Goal: Task Accomplishment & Management: Use online tool/utility

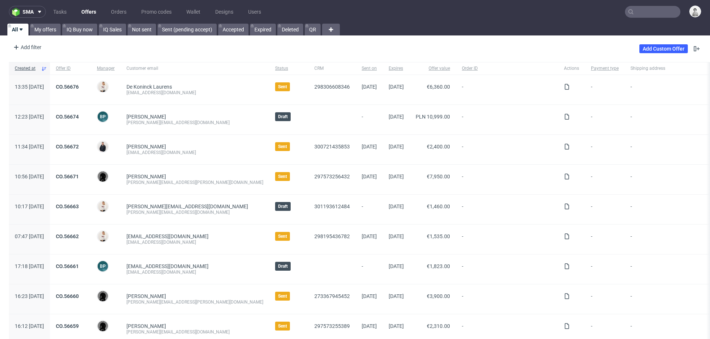
click at [473, 11] on input "text" at bounding box center [652, 12] width 55 height 12
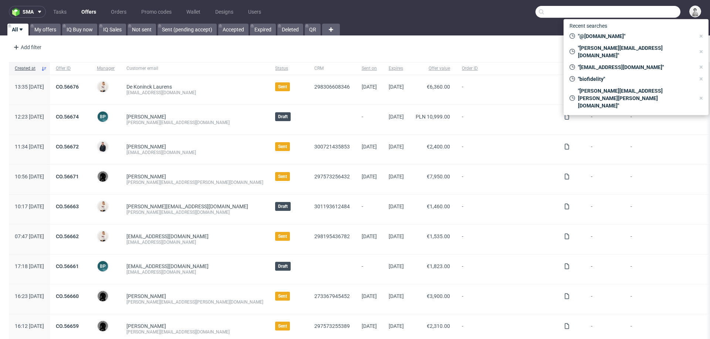
click at [473, 12] on input "text" at bounding box center [607, 12] width 145 height 12
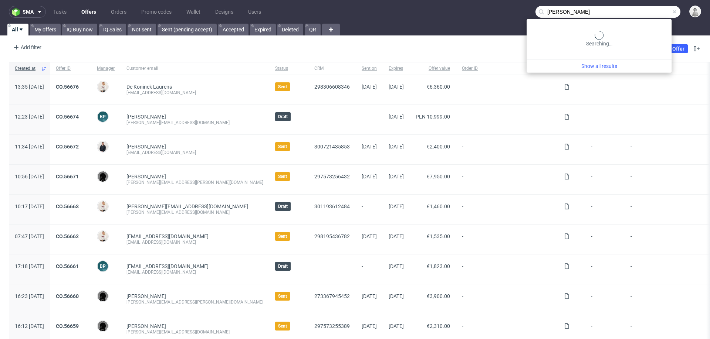
type input "patrick lynch"
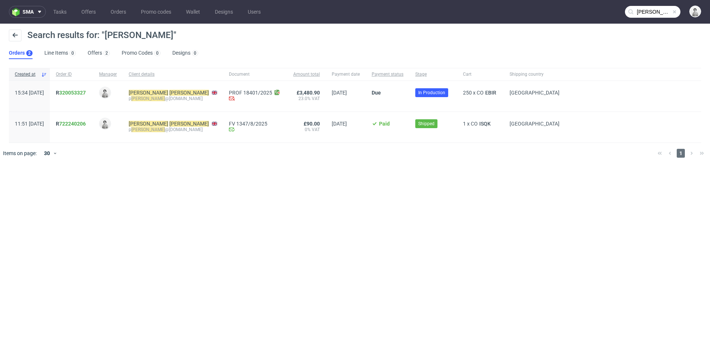
click at [86, 93] on link "320053327" at bounding box center [72, 93] width 27 height 6
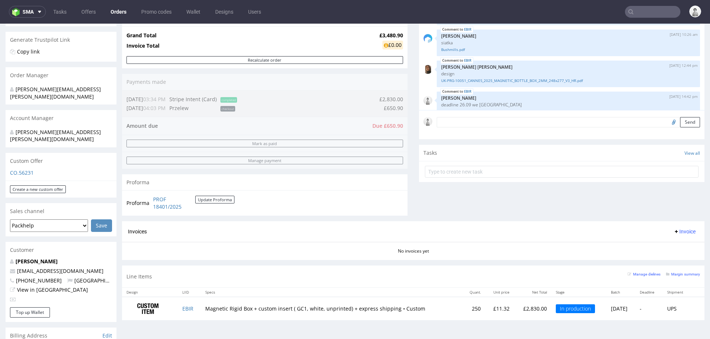
scroll to position [319, 0]
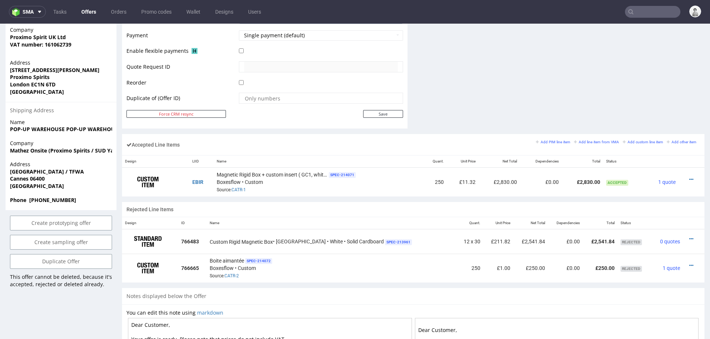
scroll to position [370, 0]
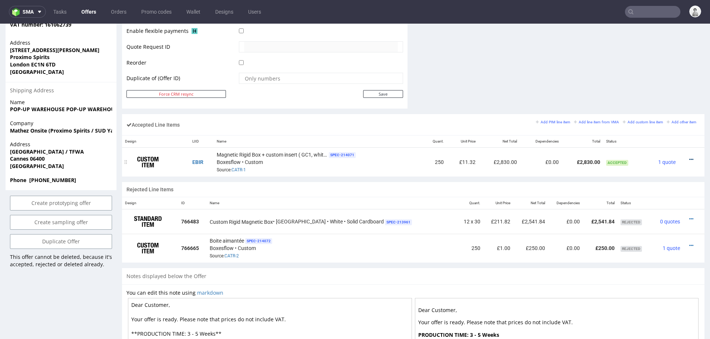
click at [473, 157] on icon at bounding box center [691, 159] width 4 height 5
click at [473, 91] on span "Edit item price" at bounding box center [660, 89] width 53 height 7
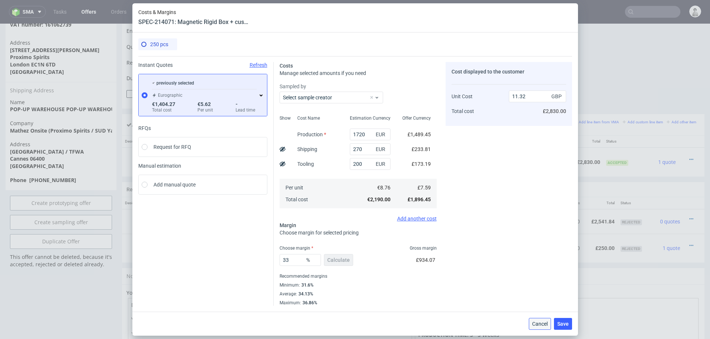
click at [473, 213] on button "Cancel" at bounding box center [540, 324] width 22 height 12
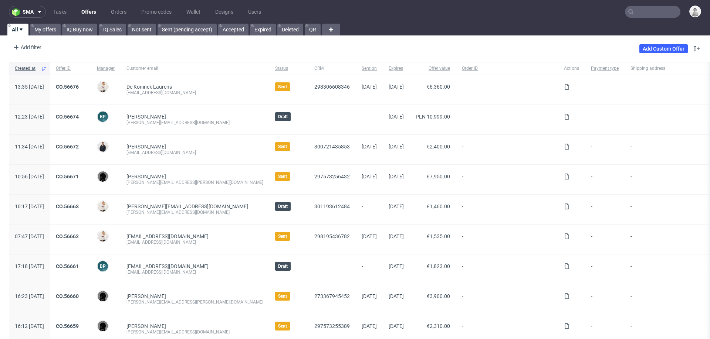
click at [648, 12] on input "text" at bounding box center [652, 12] width 55 height 12
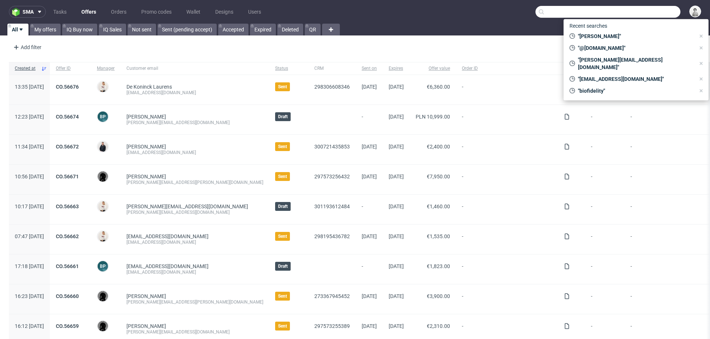
paste input "R320053327_EBIR"
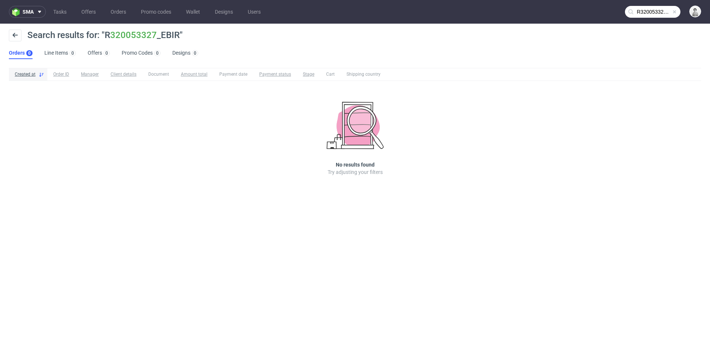
click at [637, 9] on input "R320053327_EBIR" at bounding box center [652, 12] width 55 height 12
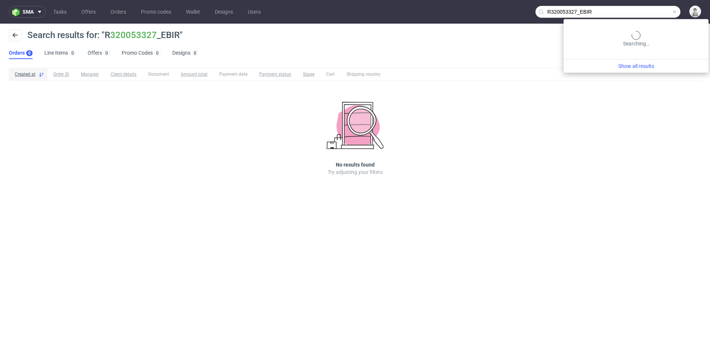
click at [637, 9] on input "R320053327_EBIR" at bounding box center [607, 12] width 145 height 12
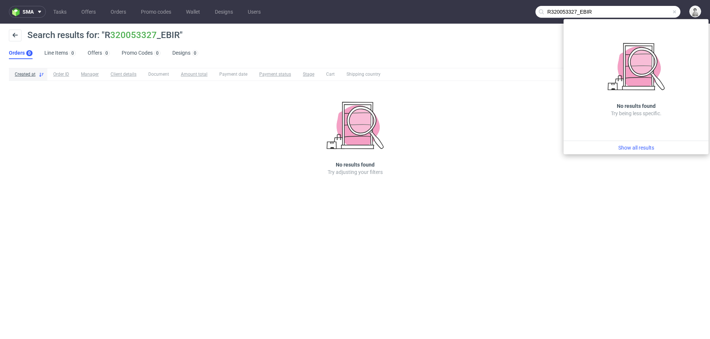
click at [637, 9] on input "R320053327_EBIR" at bounding box center [607, 12] width 145 height 12
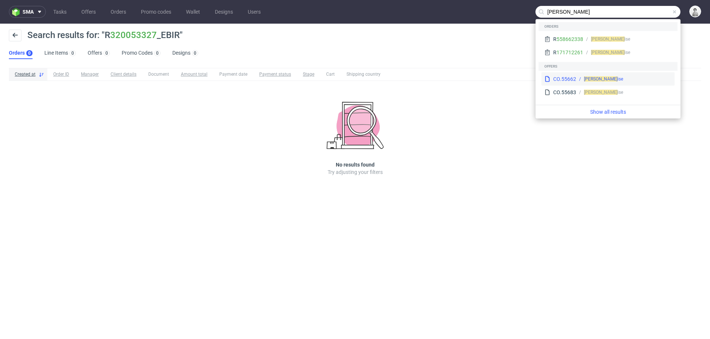
type input "ben franco"
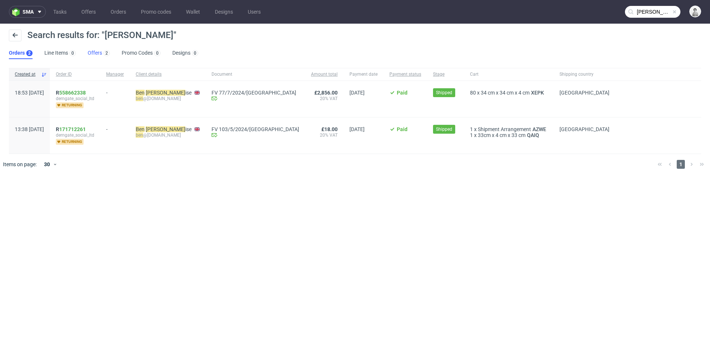
click at [91, 55] on link "Offers 2" at bounding box center [99, 53] width 22 height 12
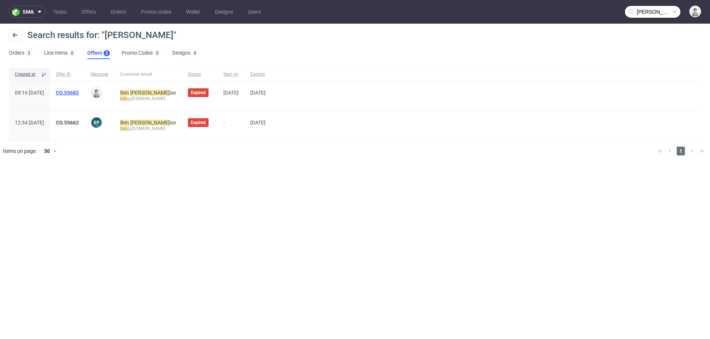
click at [79, 91] on link "CO.55683" at bounding box center [67, 93] width 23 height 6
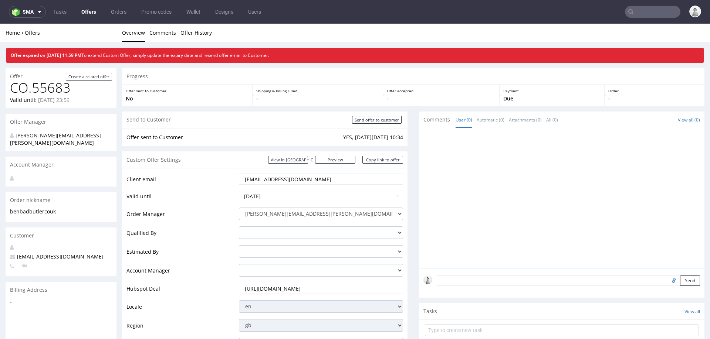
scroll to position [40, 0]
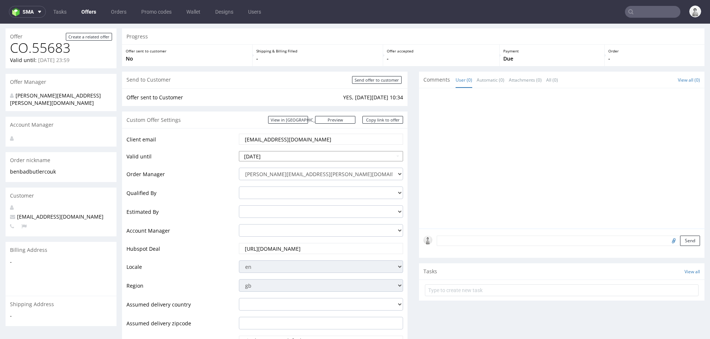
click at [295, 157] on input "2025-08-21" at bounding box center [321, 156] width 164 height 10
click at [298, 147] on td "5" at bounding box center [300, 145] width 11 height 11
type input "2025-09-05"
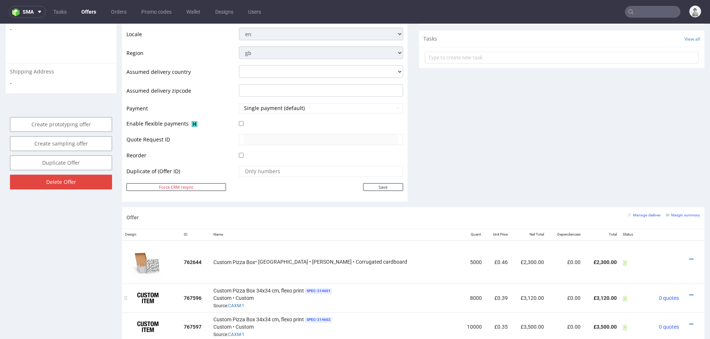
scroll to position [263, 0]
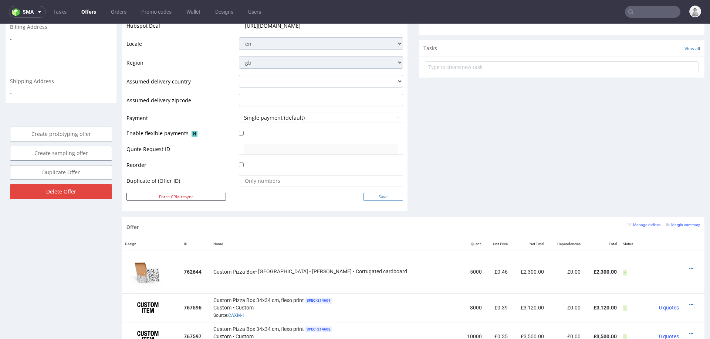
click at [367, 198] on input "Save" at bounding box center [383, 197] width 40 height 8
type input "In progress..."
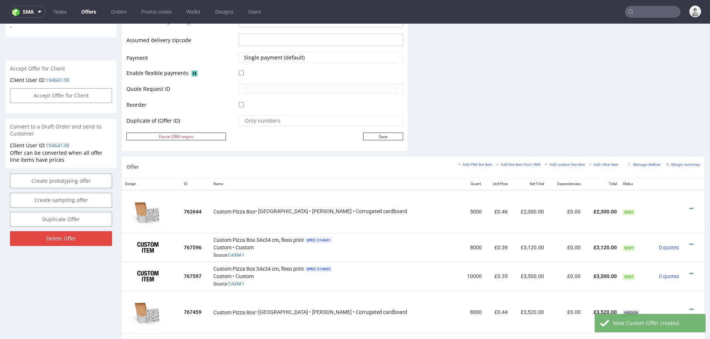
scroll to position [316, 0]
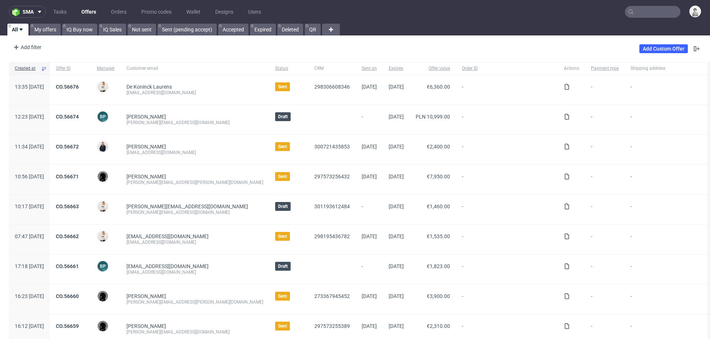
click at [653, 14] on input "text" at bounding box center [652, 12] width 55 height 12
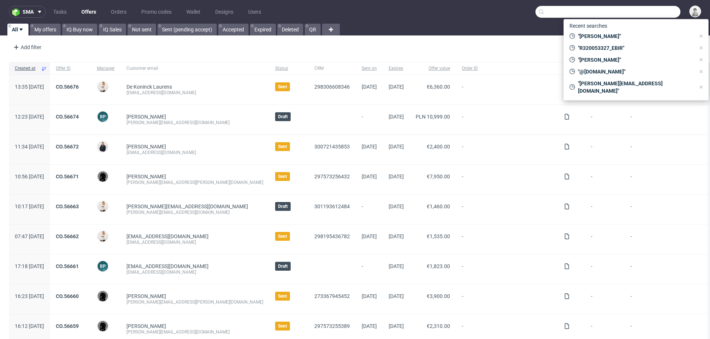
paste input "[EMAIL_ADDRESS][DOMAIN_NAME]"
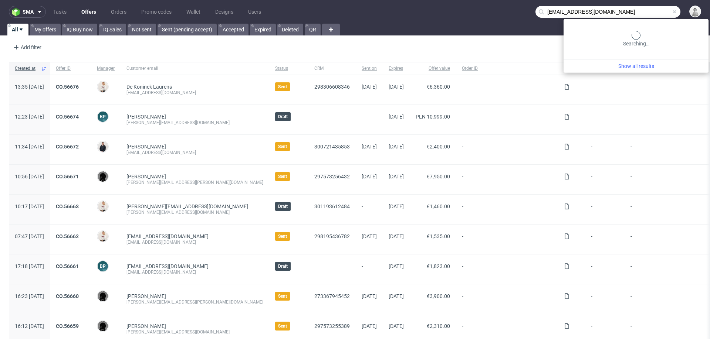
type input "[EMAIL_ADDRESS][DOMAIN_NAME]"
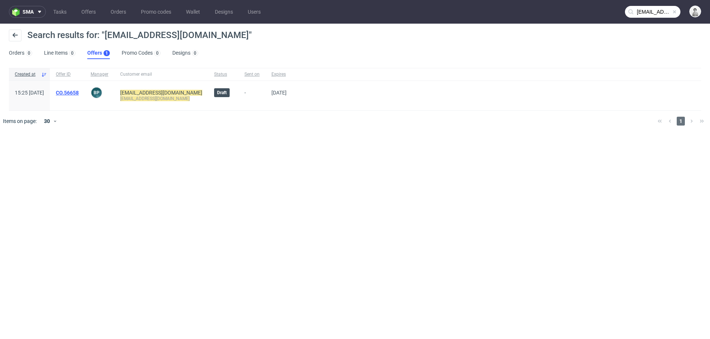
click at [79, 94] on link "CO.56658" at bounding box center [67, 93] width 23 height 6
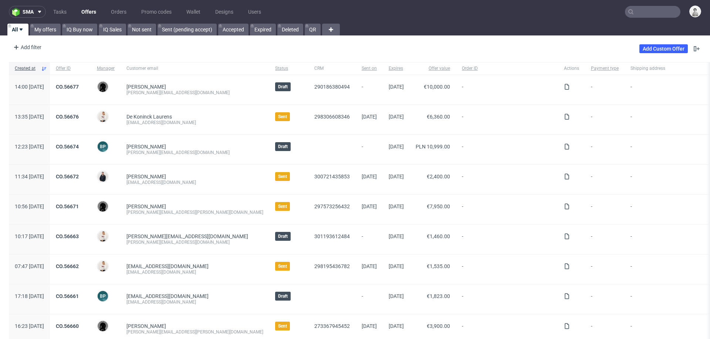
click at [653, 13] on input "text" at bounding box center [652, 12] width 55 height 12
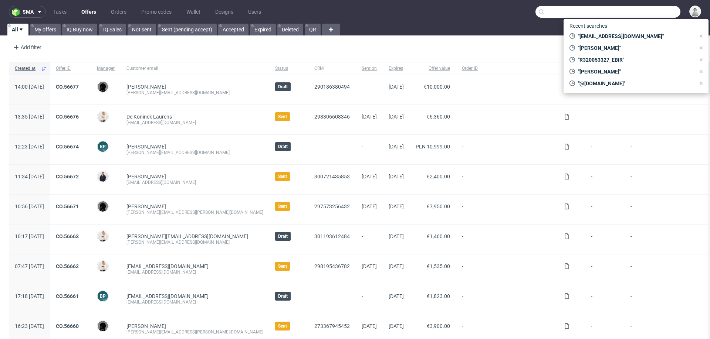
paste input "[EMAIL_ADDRESS][DOMAIN_NAME]"
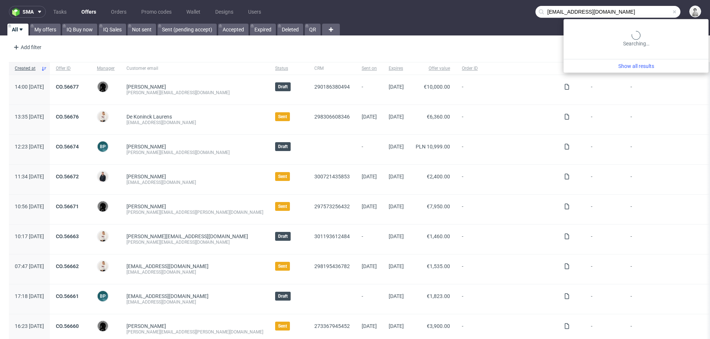
type input "[EMAIL_ADDRESS][DOMAIN_NAME]"
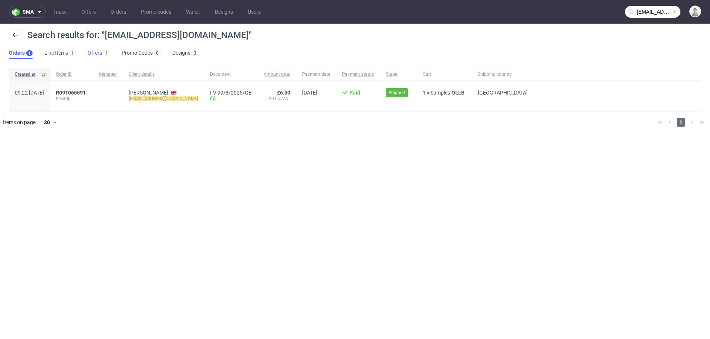
click at [95, 51] on link "Offers 1" at bounding box center [99, 53] width 22 height 12
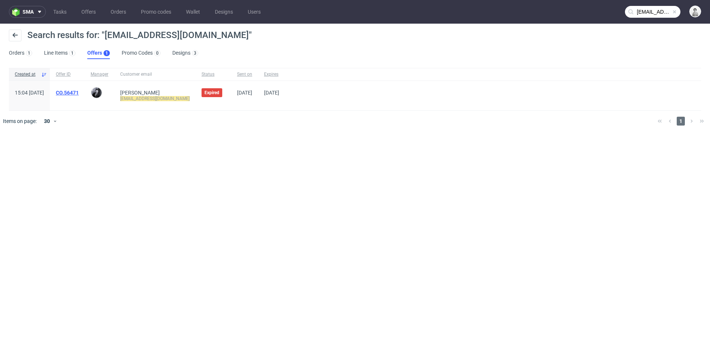
click at [79, 93] on link "CO.56471" at bounding box center [67, 93] width 23 height 6
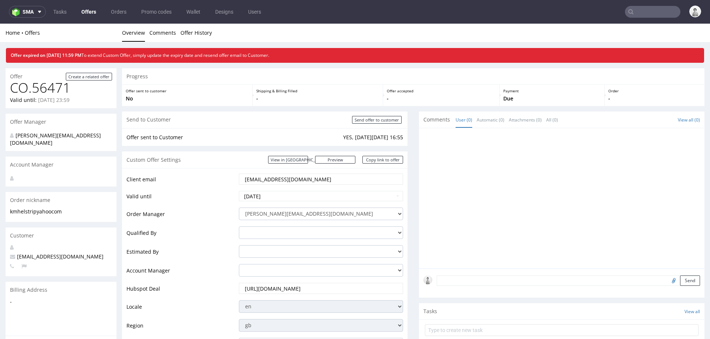
scroll to position [0, 0]
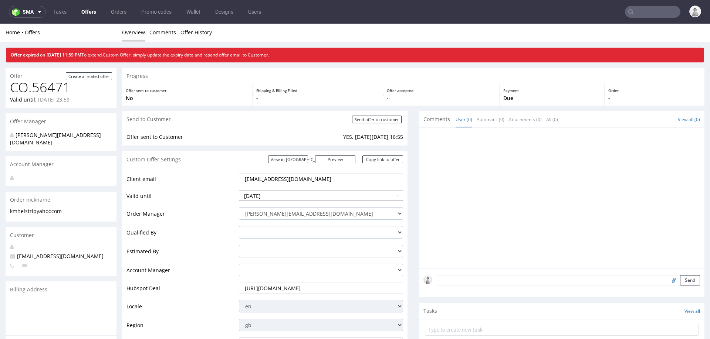
click at [284, 194] on input "2025-08-29" at bounding box center [321, 196] width 164 height 10
click at [312, 108] on icon at bounding box center [312, 107] width 2 height 5
click at [299, 139] on td "12" at bounding box center [300, 140] width 11 height 11
type input "[DATE]"
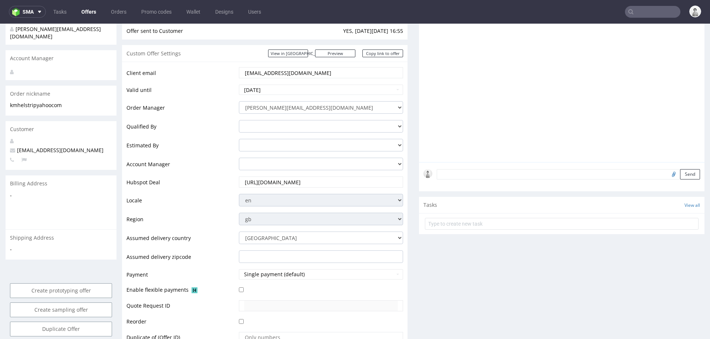
scroll to position [191, 0]
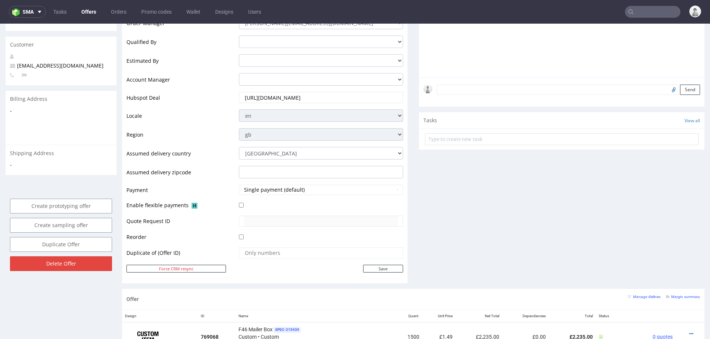
click at [385, 261] on td at bounding box center [320, 255] width 166 height 17
click at [385, 267] on input "Save" at bounding box center [383, 269] width 40 height 8
type input "In progress..."
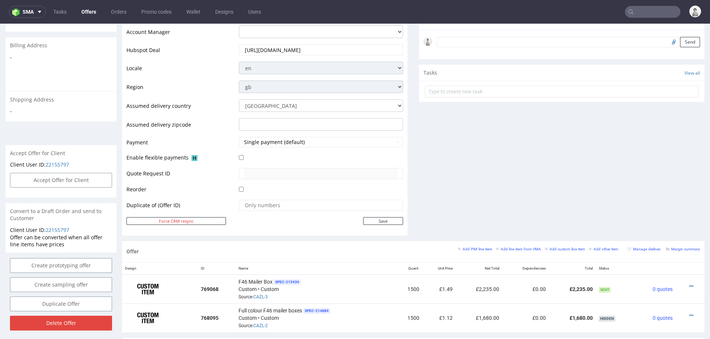
scroll to position [281, 0]
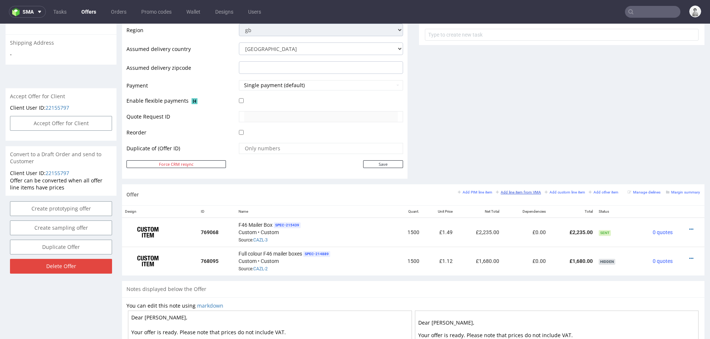
click at [525, 192] on small "Add line item from VMA" at bounding box center [518, 192] width 45 height 4
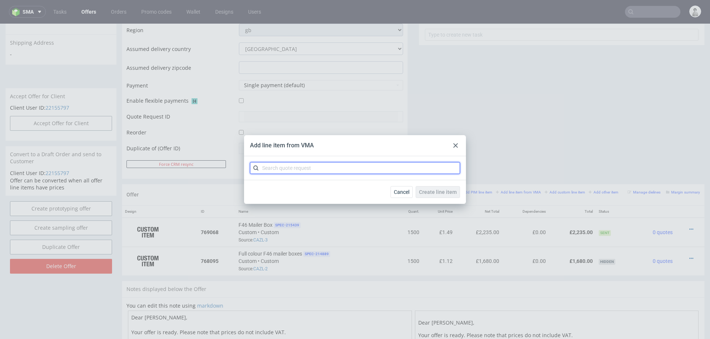
click at [374, 170] on input "text" at bounding box center [355, 168] width 210 height 12
type input "cbdx"
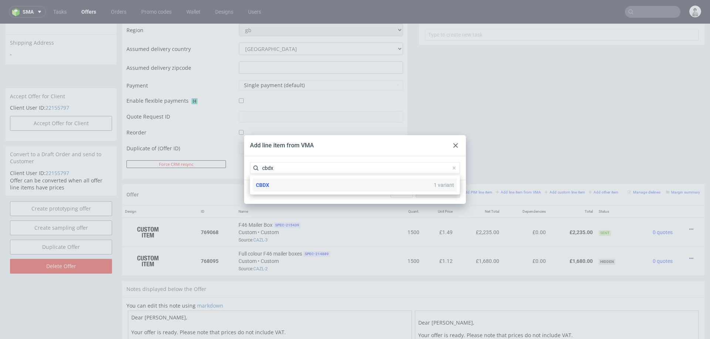
click at [339, 189] on div "CBDX 1 variant" at bounding box center [355, 185] width 204 height 13
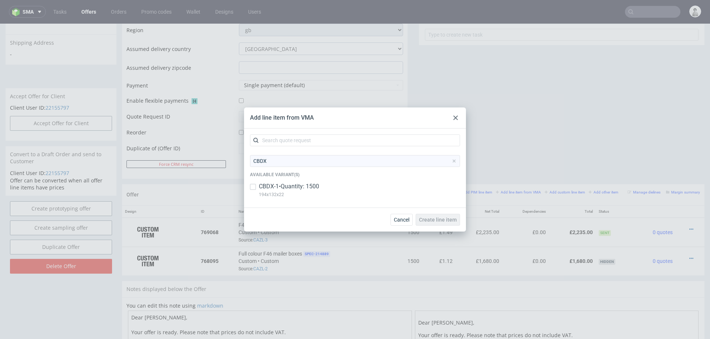
click at [283, 187] on p "CBDX-1 • Quantity: 1500" at bounding box center [289, 187] width 60 height 8
checkbox input "true"
click at [429, 215] on button "Create line item" at bounding box center [437, 220] width 44 height 12
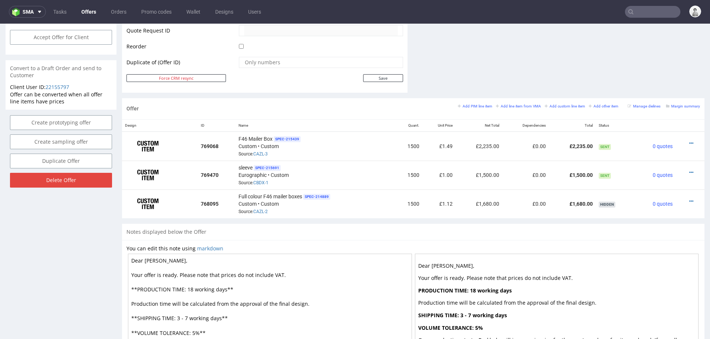
scroll to position [368, 0]
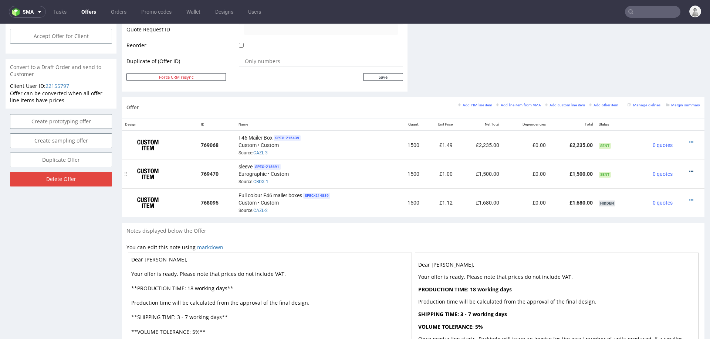
click at [689, 169] on icon at bounding box center [691, 171] width 4 height 5
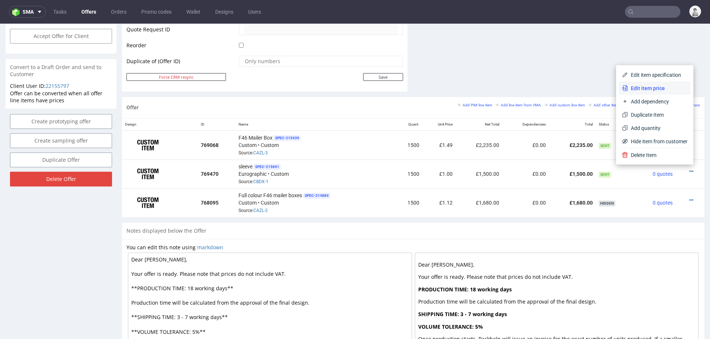
click at [654, 85] on span "Edit item price" at bounding box center [658, 88] width 60 height 7
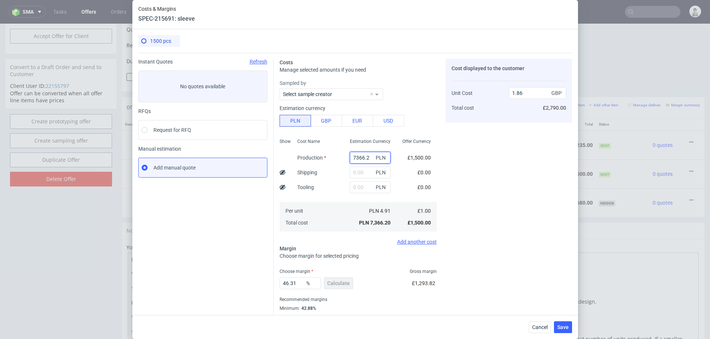
click at [355, 160] on input "7366.2" at bounding box center [370, 158] width 41 height 12
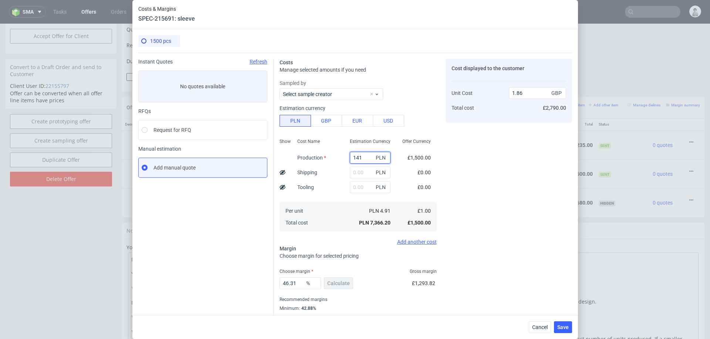
type input "1410"
type input "0.36"
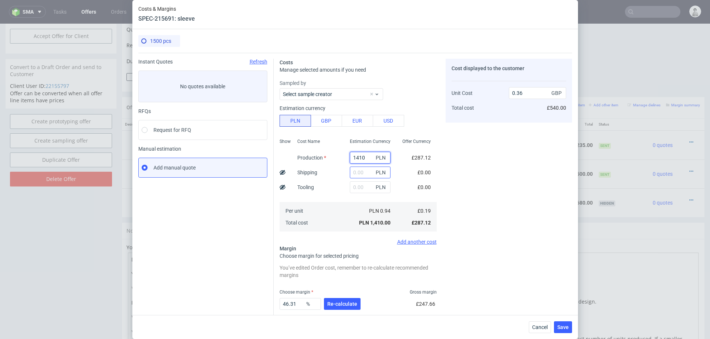
type input "1410"
click at [366, 168] on input "text" at bounding box center [370, 173] width 41 height 12
type input "200"
type input "0.41"
type input "200"
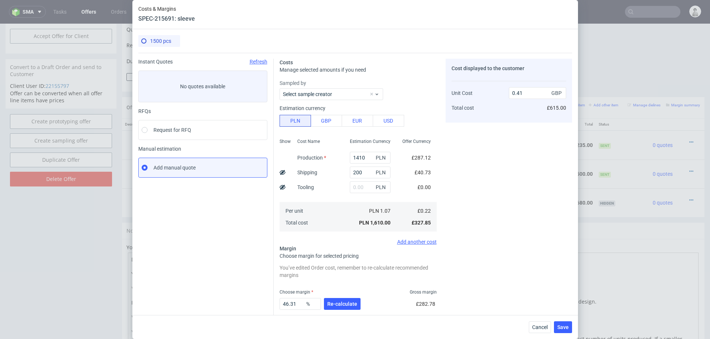
click at [337, 190] on div "Cost Name Production Shipping Tooling Per unit Total cost" at bounding box center [317, 185] width 52 height 98
click at [348, 306] on span "Re-calculate" at bounding box center [342, 304] width 30 height 5
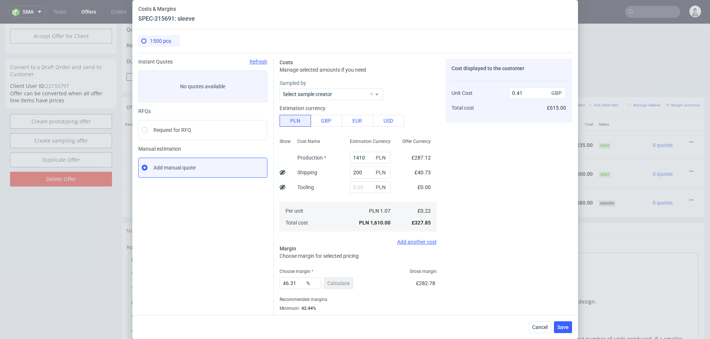
scroll to position [20, 0]
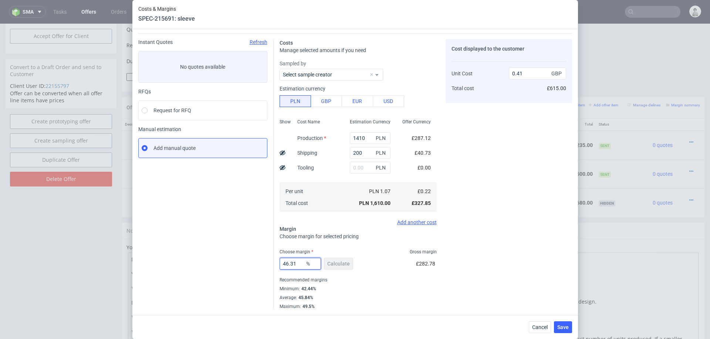
click at [289, 262] on input "46.31" at bounding box center [299, 264] width 41 height 12
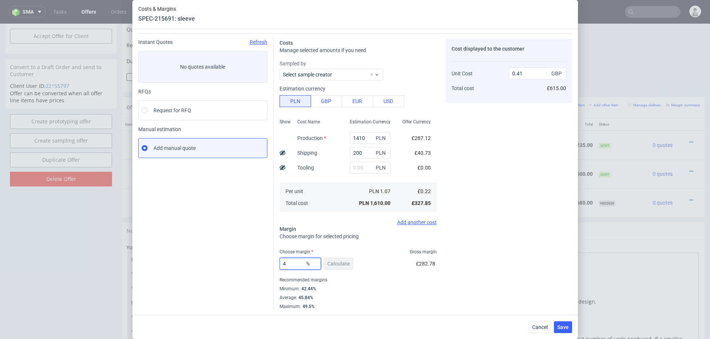
type input "44"
type input "0.39"
click at [434, 303] on div "Maximum : 49.5%" at bounding box center [357, 305] width 157 height 7
click at [293, 264] on input "44" at bounding box center [299, 264] width 41 height 12
type input "45"
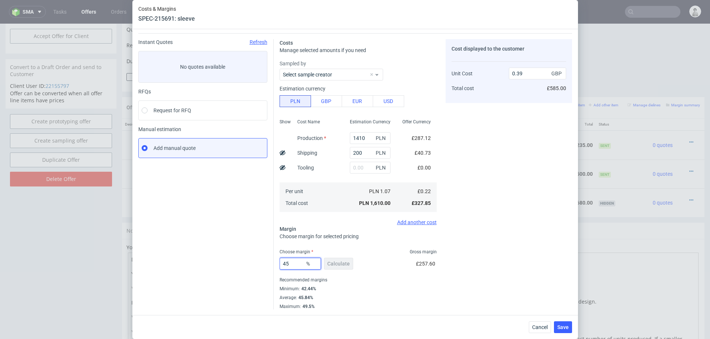
type input "0.4"
type input "45"
click at [504, 283] on div "Cost displayed to the customer Unit Cost Total cost 0.4 GBP £600.00" at bounding box center [508, 174] width 126 height 271
click at [562, 333] on button "Save" at bounding box center [563, 328] width 18 height 12
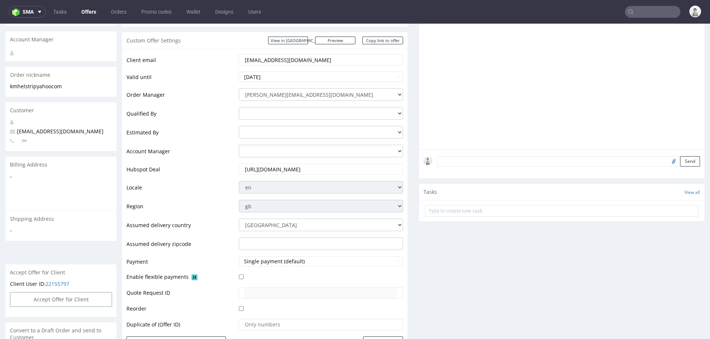
scroll to position [284, 0]
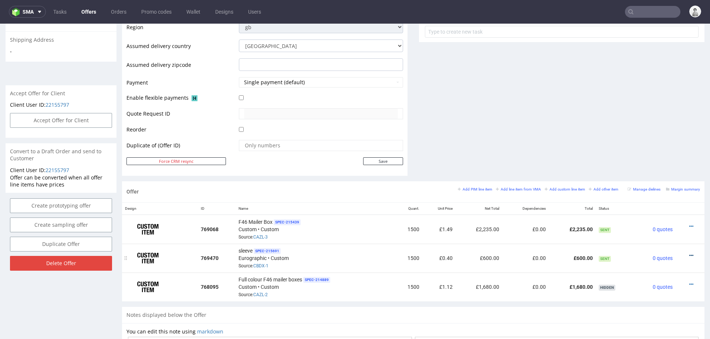
click at [689, 253] on icon at bounding box center [691, 255] width 4 height 5
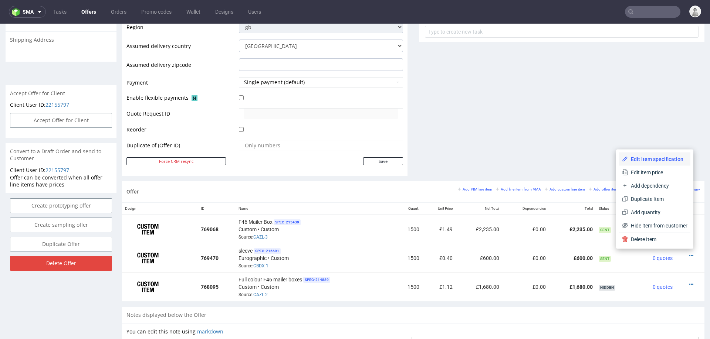
click at [666, 158] on span "Edit item specification" at bounding box center [658, 159] width 60 height 7
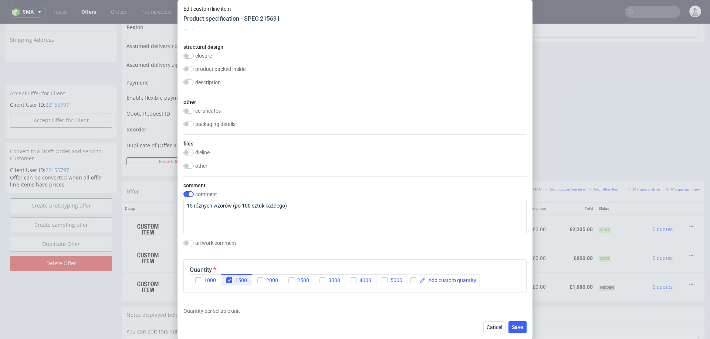
scroll to position [633, 0]
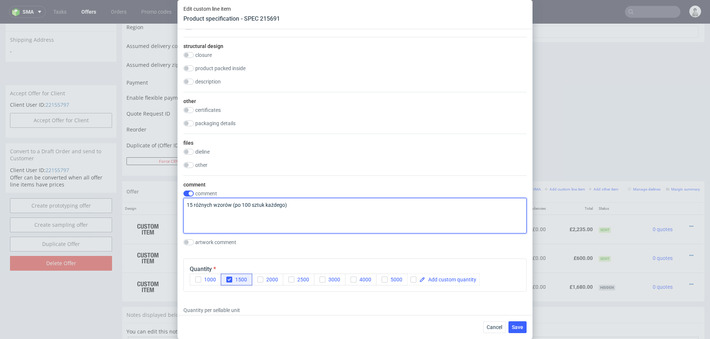
click at [203, 205] on textarea "15 różnych wzorów (po 100 sztuk każdego)" at bounding box center [354, 215] width 343 height 35
click at [245, 204] on textarea "15 different designs wzorów (po 100 sztuk każdego)" at bounding box center [354, 215] width 343 height 35
click at [242, 205] on textarea "15 different designs (po 100 sztuk każdego)" at bounding box center [354, 215] width 343 height 35
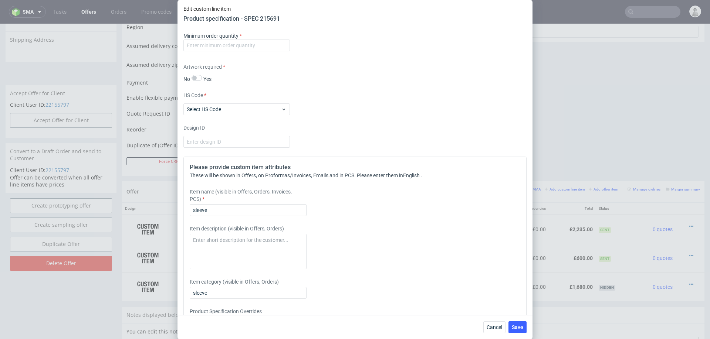
scroll to position [944, 0]
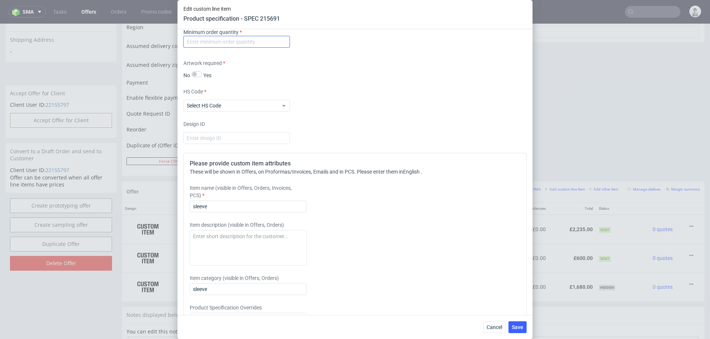
type textarea "15 different designs (100 pcs each)"
click at [251, 38] on input "number" at bounding box center [236, 42] width 106 height 12
type input "100"
click at [517, 326] on span "Save" at bounding box center [517, 327] width 11 height 5
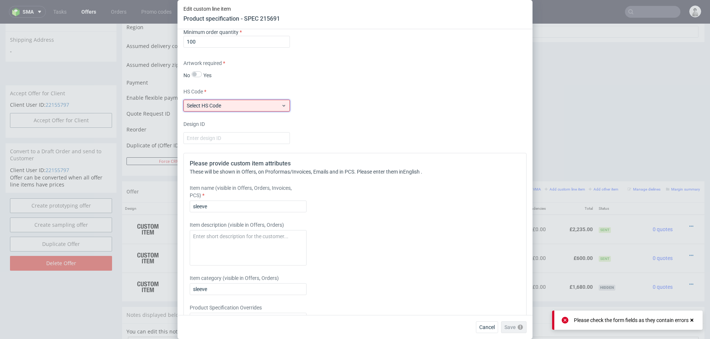
click at [247, 105] on span "Select HS Code" at bounding box center [234, 105] width 94 height 7
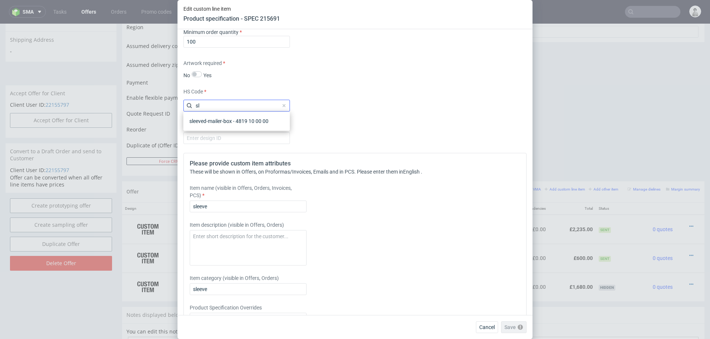
type input "s"
type input "other"
click at [231, 121] on div "Other" at bounding box center [236, 121] width 101 height 13
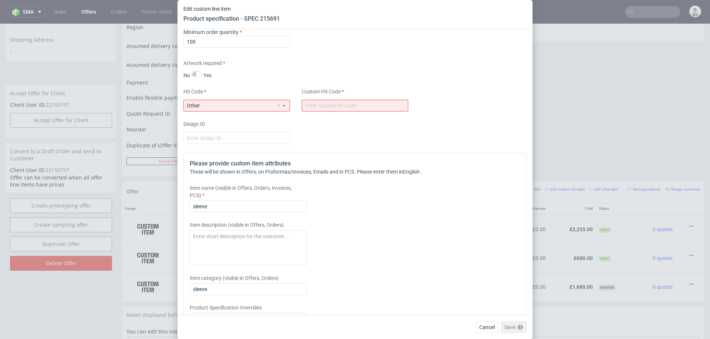
click at [231, 121] on label "Design ID" at bounding box center [236, 123] width 106 height 7
click at [321, 115] on div "Supplier Custom Custom supplier Eurographic Technical specification Instant pri…" at bounding box center [354, 172] width 355 height 286
click at [249, 112] on div "Supplier Custom Custom supplier Eurographic Technical specification Instant pri…" at bounding box center [354, 172] width 355 height 286
click at [251, 108] on div "Other" at bounding box center [236, 106] width 106 height 12
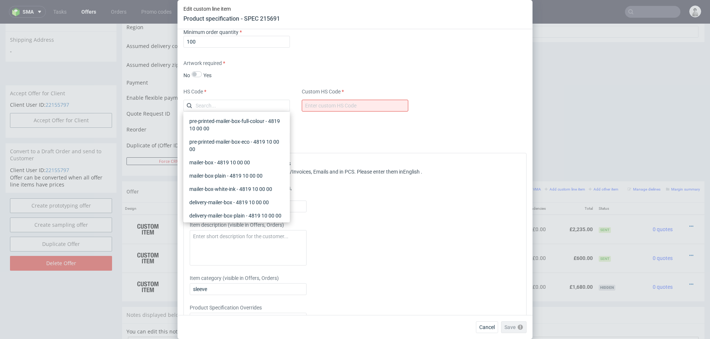
scroll to position [482, 0]
click at [255, 105] on input "text" at bounding box center [236, 106] width 106 height 12
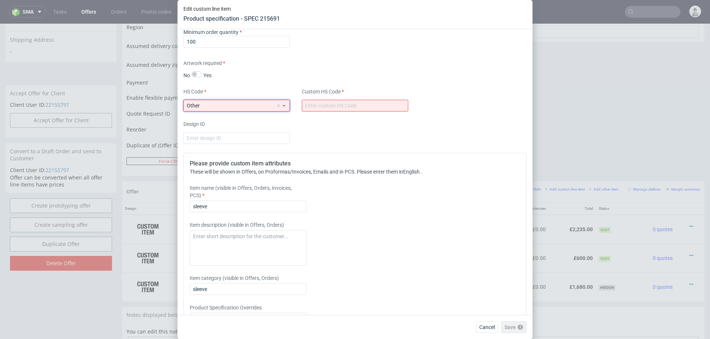
click at [252, 105] on span "Other" at bounding box center [231, 105] width 89 height 7
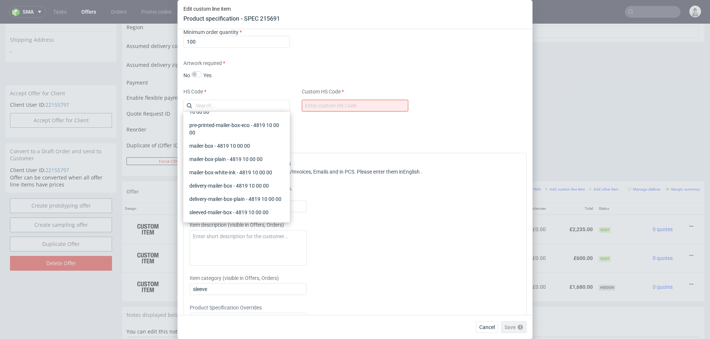
scroll to position [14, 0]
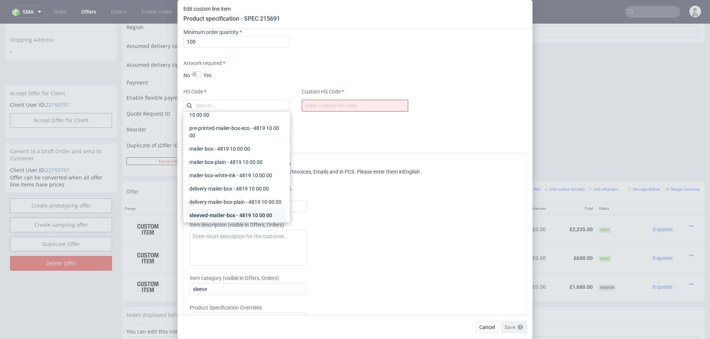
click at [231, 213] on div "sleeved-mailer-box - 4819 10 00 00" at bounding box center [236, 215] width 101 height 13
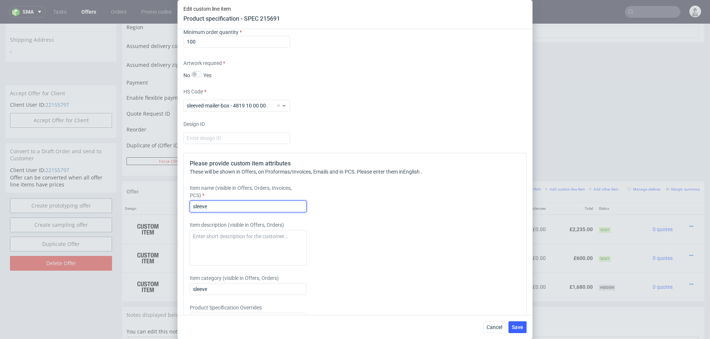
click at [262, 208] on input "sleeve" at bounding box center [248, 207] width 117 height 12
type input "custom sleeves"
click at [521, 326] on span "Save" at bounding box center [517, 327] width 11 height 5
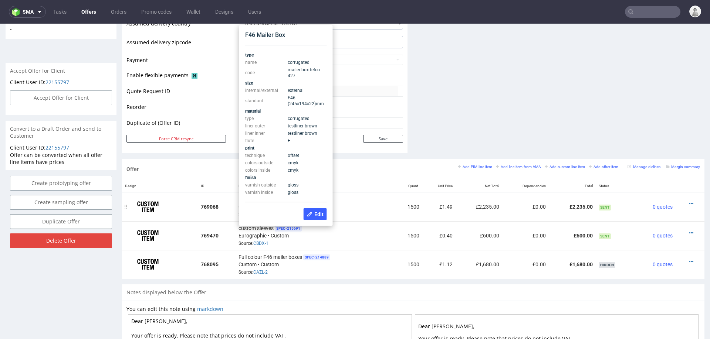
scroll to position [305, 0]
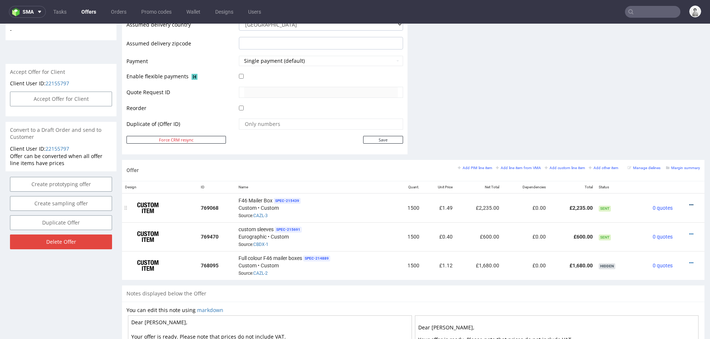
click at [689, 203] on icon at bounding box center [691, 205] width 4 height 5
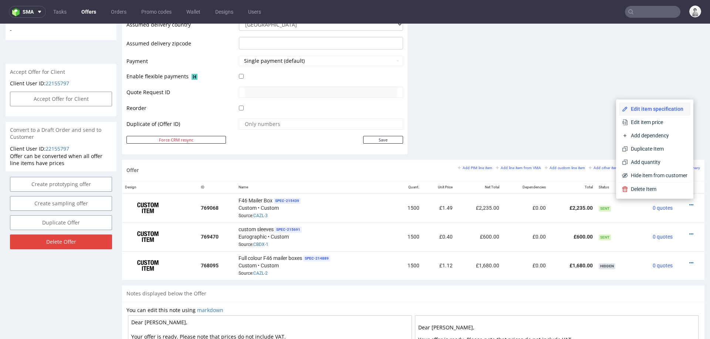
click at [653, 109] on span "Edit item specification" at bounding box center [658, 108] width 60 height 7
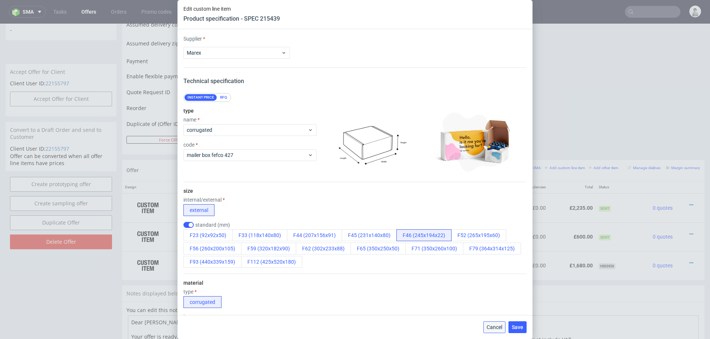
click at [489, 326] on span "Cancel" at bounding box center [494, 327] width 16 height 5
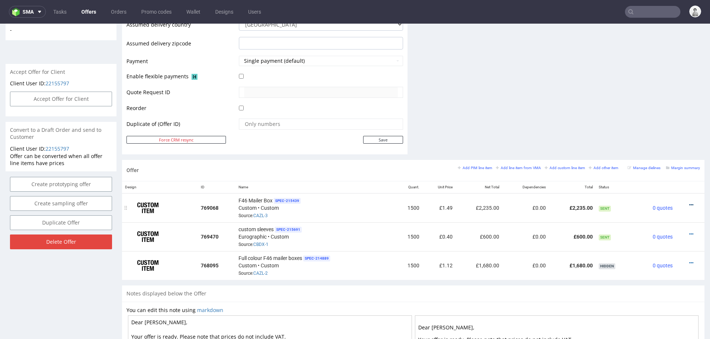
click at [689, 203] on icon at bounding box center [691, 205] width 4 height 5
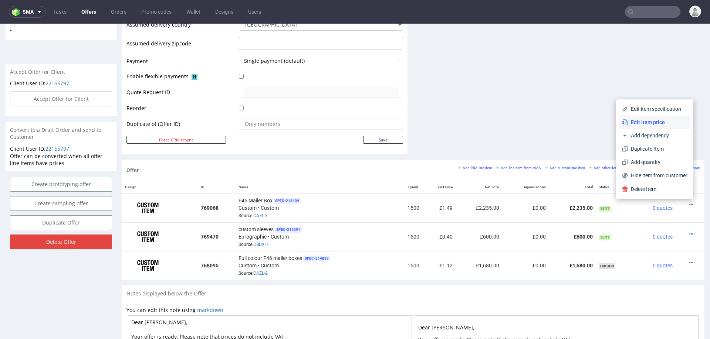
click at [660, 124] on span "Edit item price" at bounding box center [658, 122] width 60 height 7
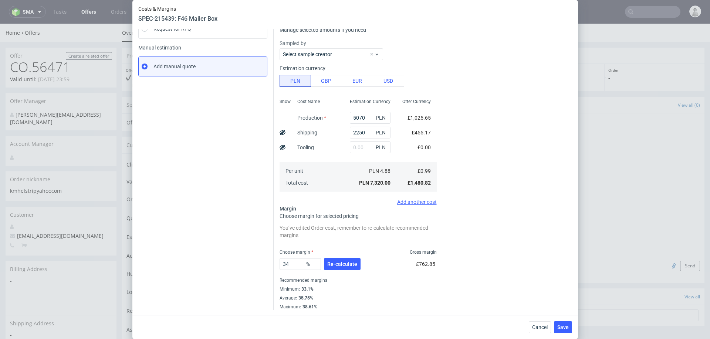
scroll to position [0, 0]
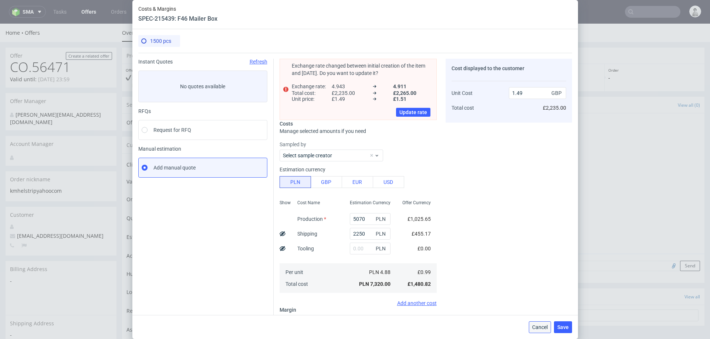
click at [537, 330] on span "Cancel" at bounding box center [540, 327] width 16 height 5
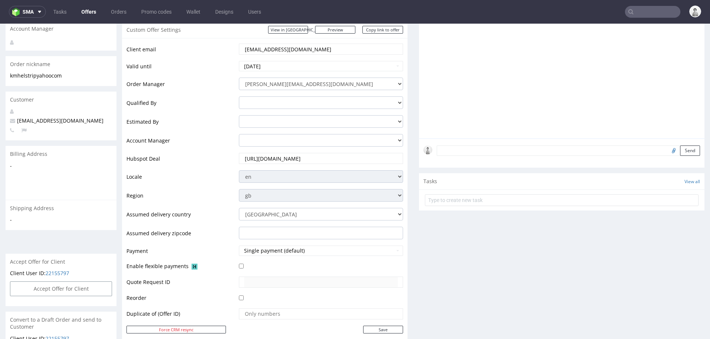
scroll to position [108, 0]
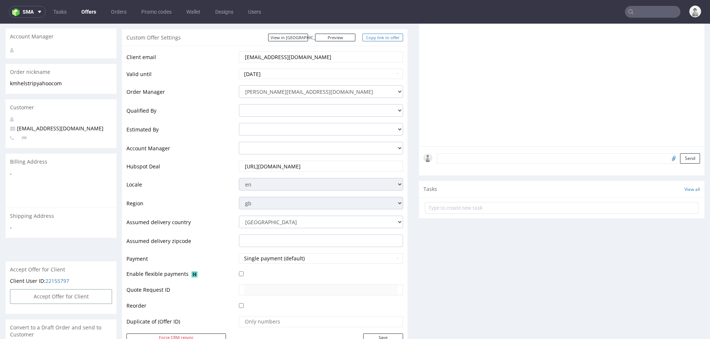
click at [385, 37] on link "Copy link to offer" at bounding box center [382, 38] width 41 height 8
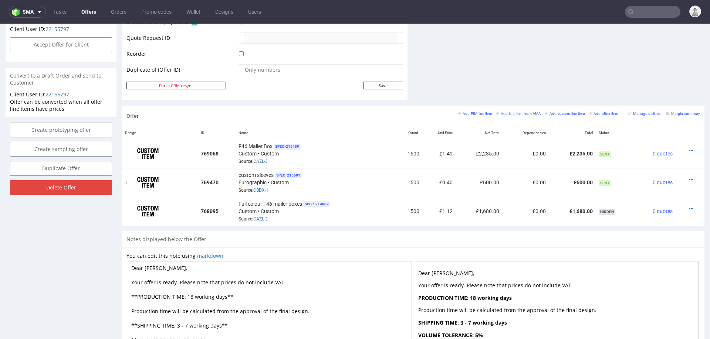
scroll to position [363, 0]
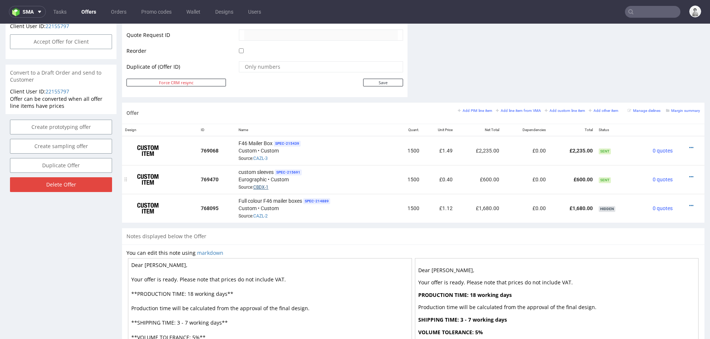
click at [257, 186] on link "CBDX-1" at bounding box center [260, 187] width 15 height 5
click at [689, 174] on icon at bounding box center [691, 176] width 4 height 5
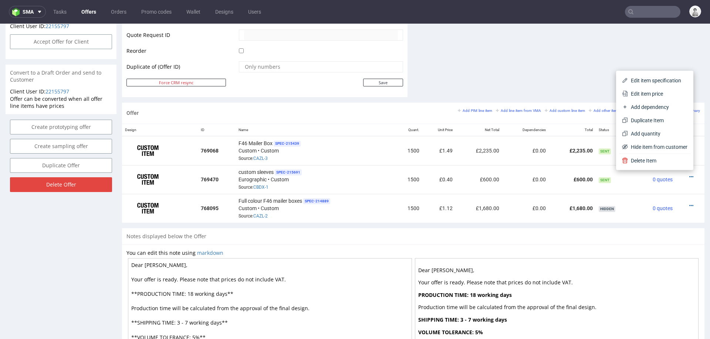
click at [659, 95] on span "Edit item price" at bounding box center [658, 93] width 60 height 7
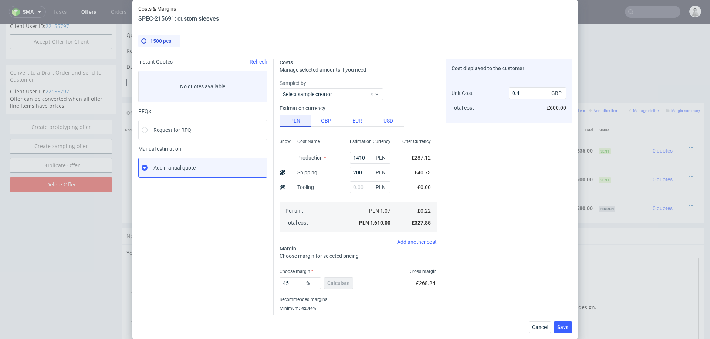
scroll to position [20, 0]
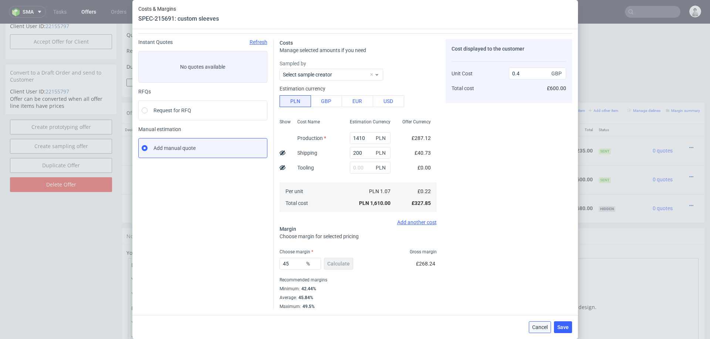
click at [530, 325] on button "Cancel" at bounding box center [540, 328] width 22 height 12
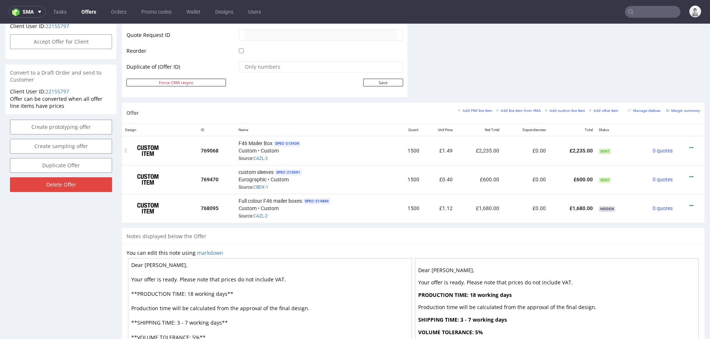
scroll to position [0, 0]
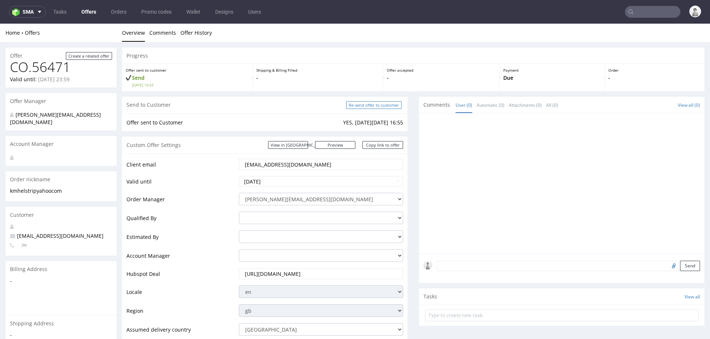
click at [378, 104] on input "Re-send offer to customer" at bounding box center [373, 105] width 55 height 8
type input "In progress..."
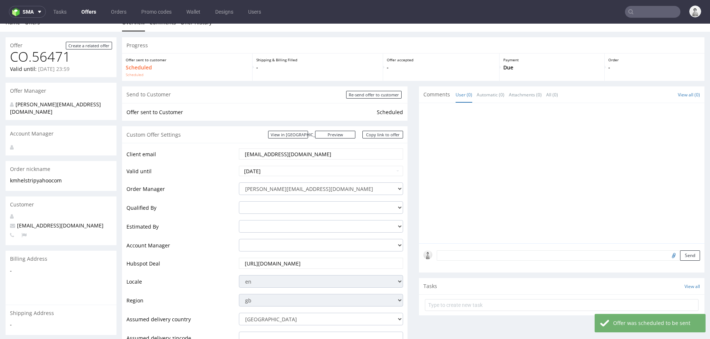
scroll to position [144, 0]
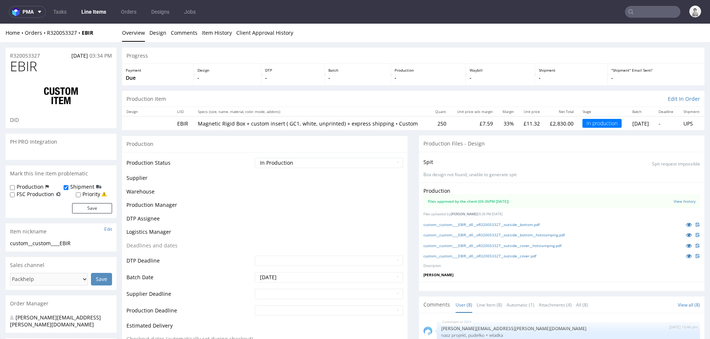
scroll to position [105, 0]
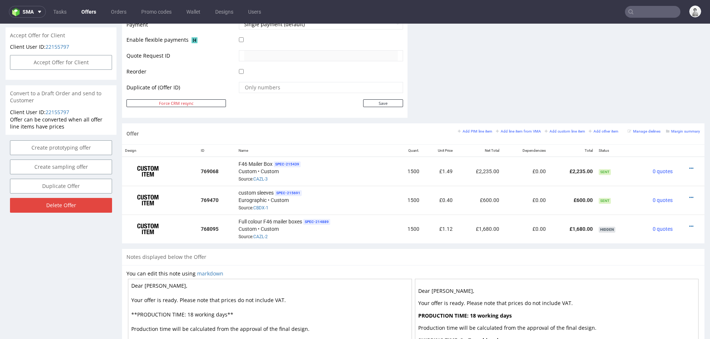
scroll to position [437, 0]
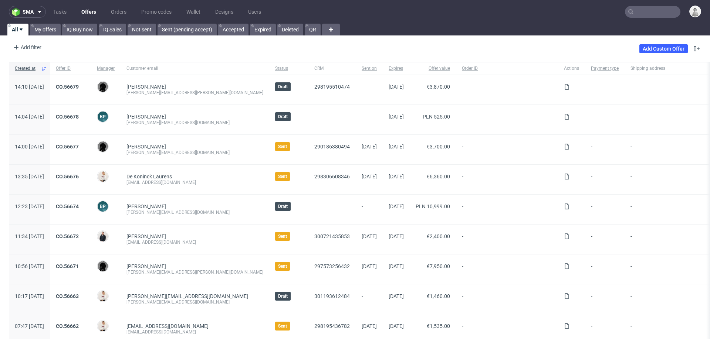
click at [651, 10] on input "text" at bounding box center [652, 12] width 55 height 12
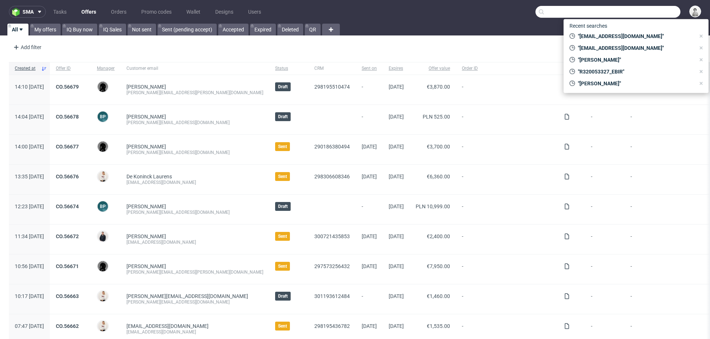
paste input "[EMAIL_ADDRESS][DOMAIN_NAME]"
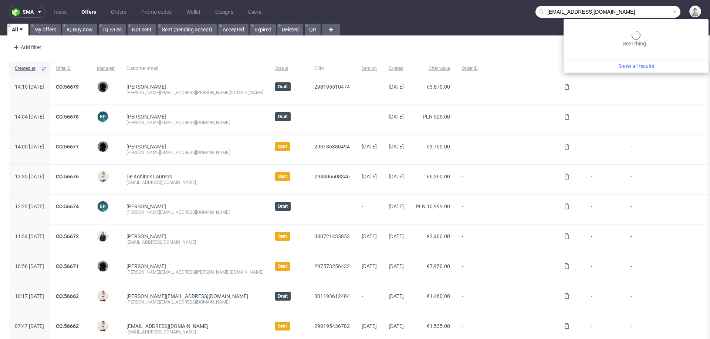
type input "[EMAIL_ADDRESS][DOMAIN_NAME]"
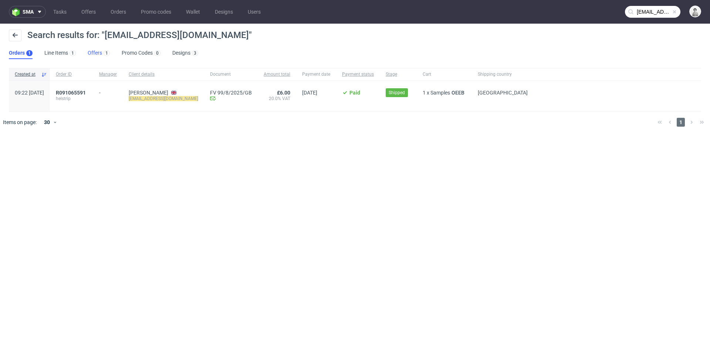
click at [93, 52] on link "Offers 1" at bounding box center [99, 53] width 22 height 12
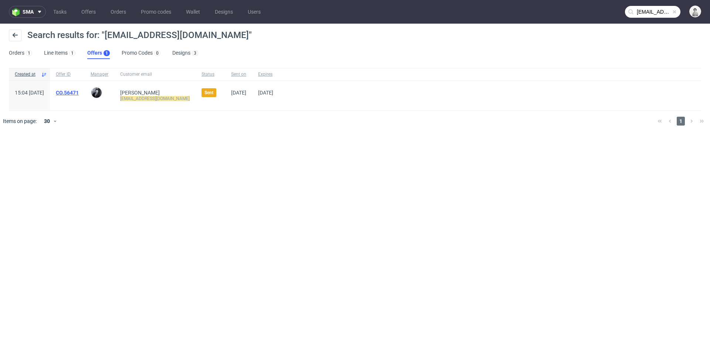
click at [79, 94] on link "CO.56471" at bounding box center [67, 93] width 23 height 6
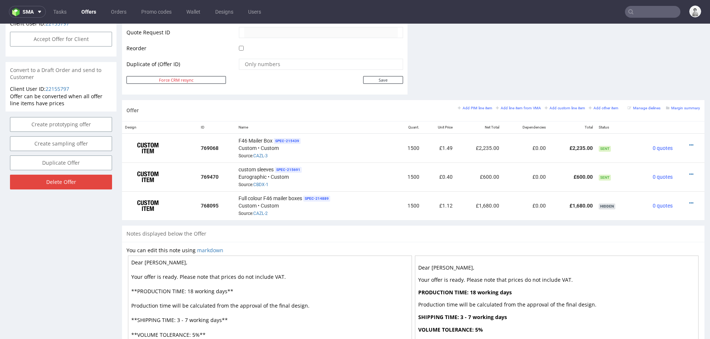
scroll to position [377, 0]
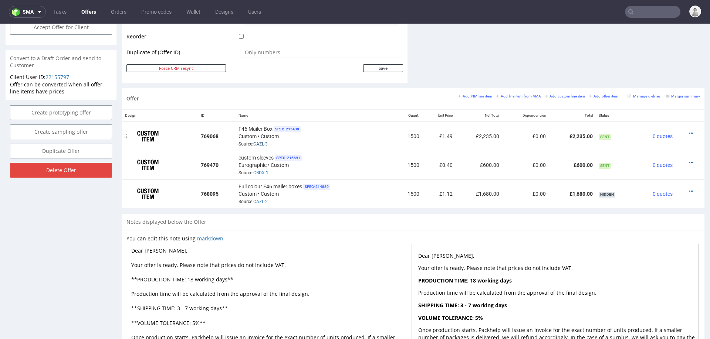
click at [256, 143] on link "CAZL-3" at bounding box center [260, 144] width 14 height 5
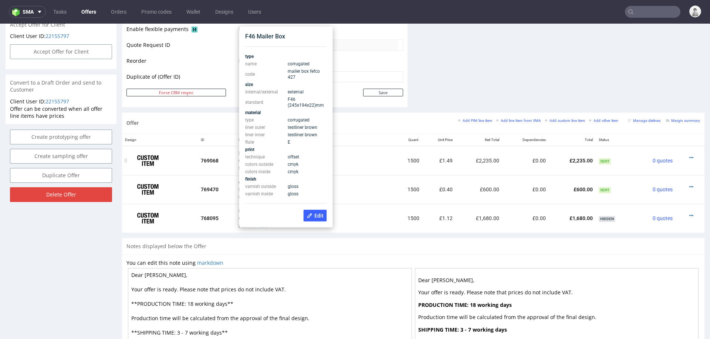
scroll to position [352, 0]
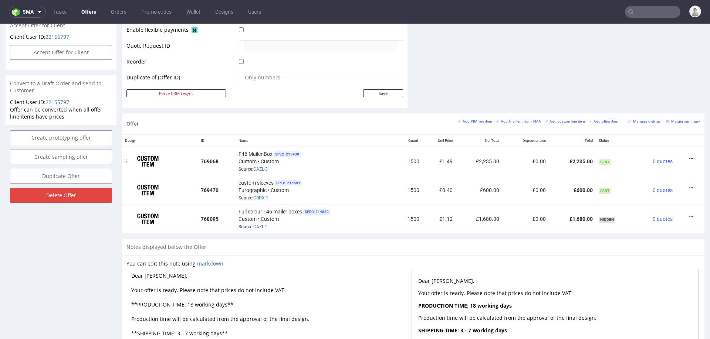
click at [689, 156] on icon at bounding box center [691, 158] width 4 height 5
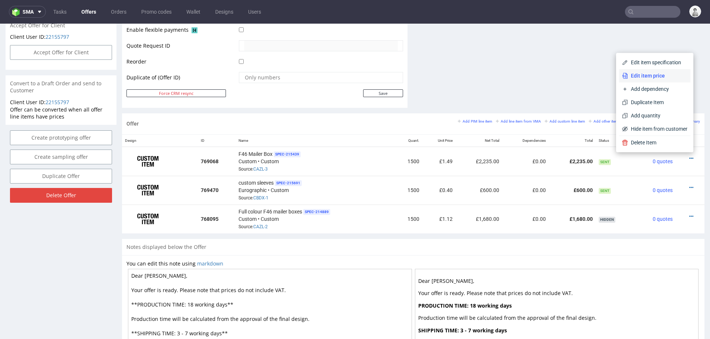
click at [659, 72] on span "Edit item price" at bounding box center [658, 75] width 60 height 7
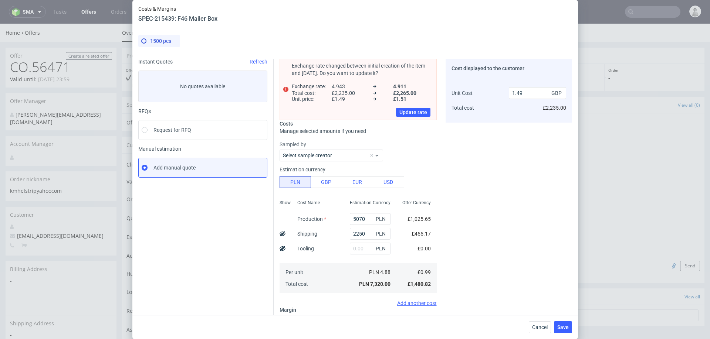
scroll to position [24, 0]
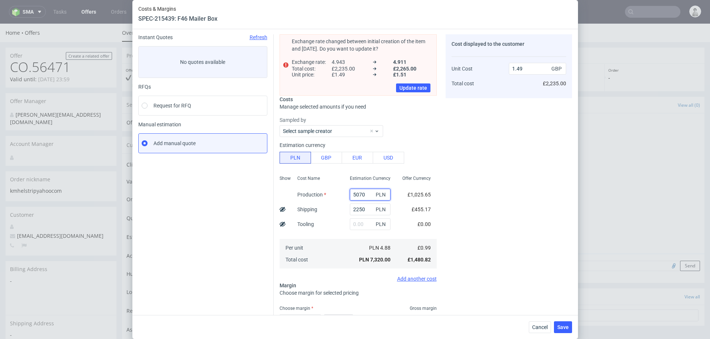
click at [357, 192] on input "5070" at bounding box center [370, 195] width 41 height 12
type input "5"
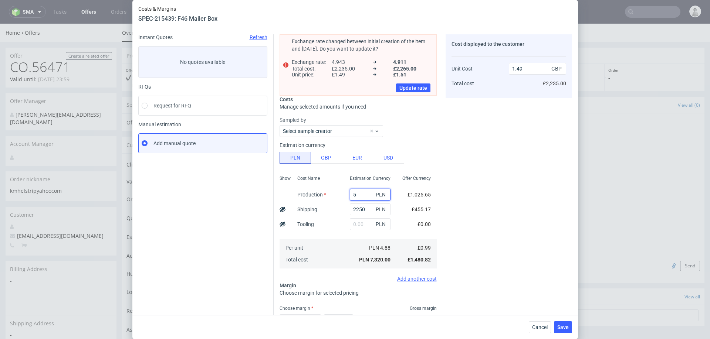
type input "0.46"
type input "535"
type input "0.47"
type input "5350"
type input "1.55"
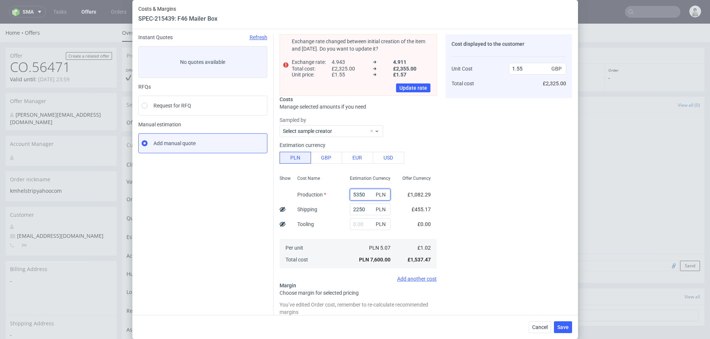
type input "5350"
click at [495, 194] on div "Cost displayed to the customer Unit Cost Total cost 1.55 GBP £2,325.00" at bounding box center [508, 210] width 126 height 353
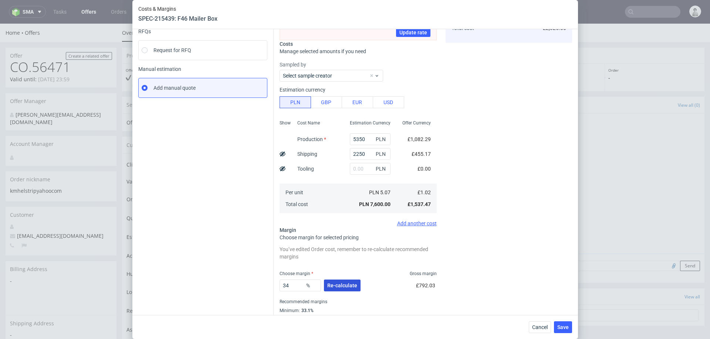
click at [338, 284] on span "Re-calculate" at bounding box center [342, 285] width 30 height 5
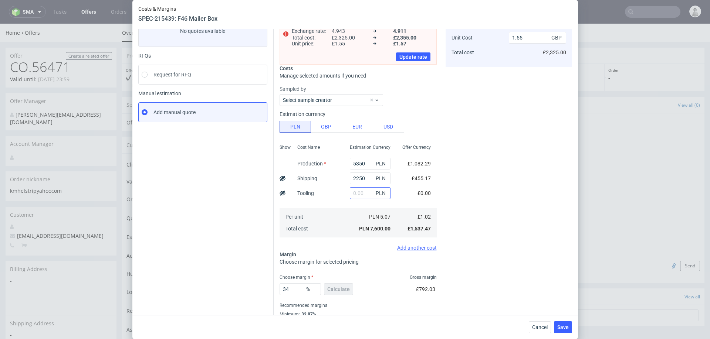
scroll to position [64, 0]
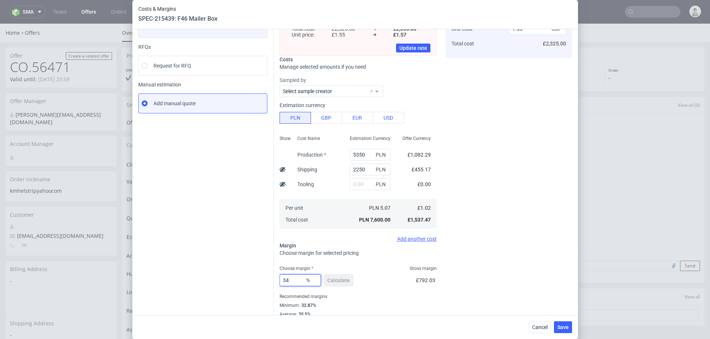
click at [300, 281] on input "34" at bounding box center [299, 281] width 41 height 12
type input "33"
type input "1.53"
type input "33"
click at [482, 225] on div "Cost displayed to the customer Unit Cost Total cost 1.53 GBP £2,295.00" at bounding box center [508, 160] width 126 height 332
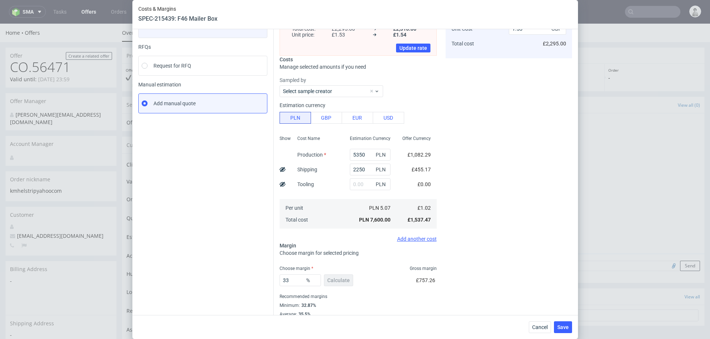
scroll to position [0, 0]
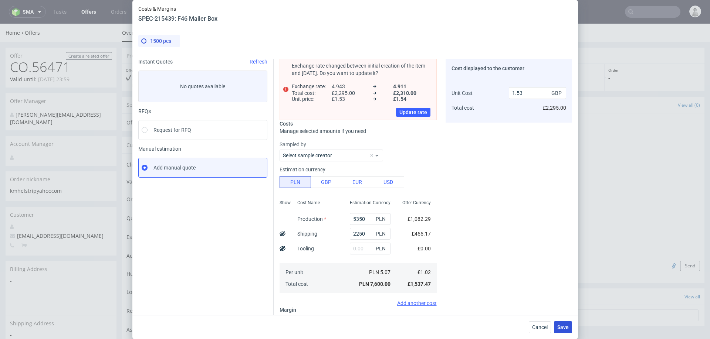
click at [563, 325] on span "Save" at bounding box center [562, 327] width 11 height 5
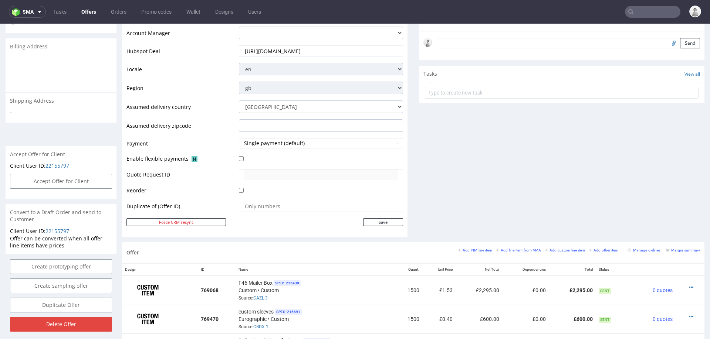
scroll to position [222, 0]
click at [689, 286] on icon at bounding box center [691, 288] width 4 height 5
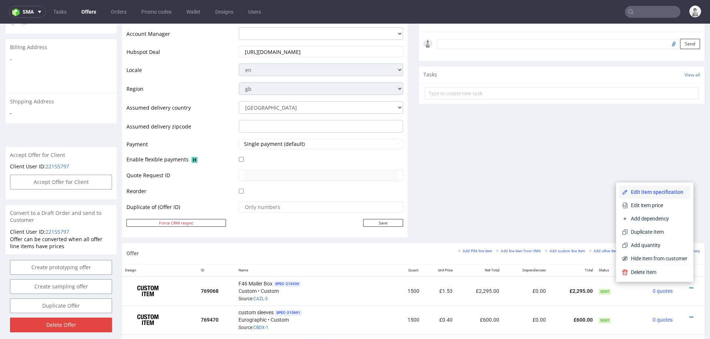
click at [647, 189] on span "Edit item specification" at bounding box center [658, 191] width 60 height 7
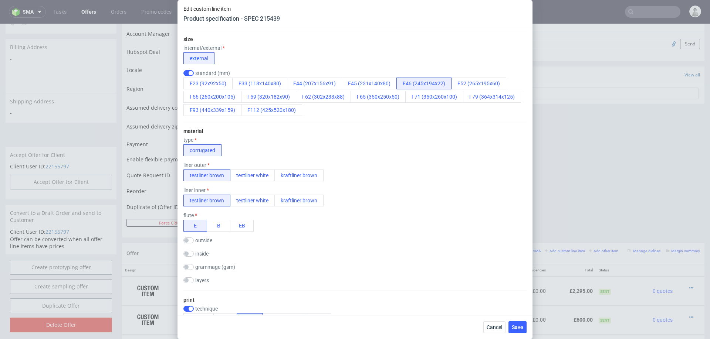
scroll to position [0, 0]
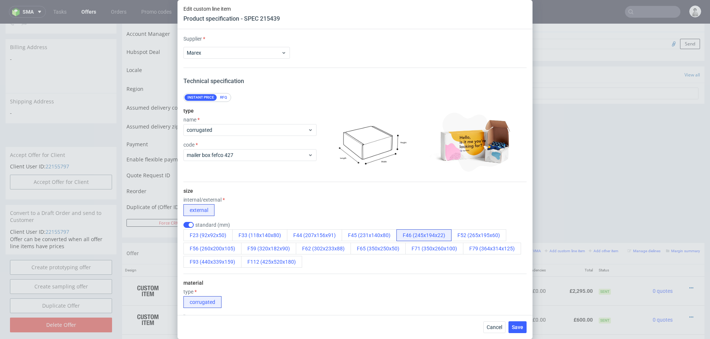
click at [226, 97] on div "RFQ" at bounding box center [223, 97] width 13 height 7
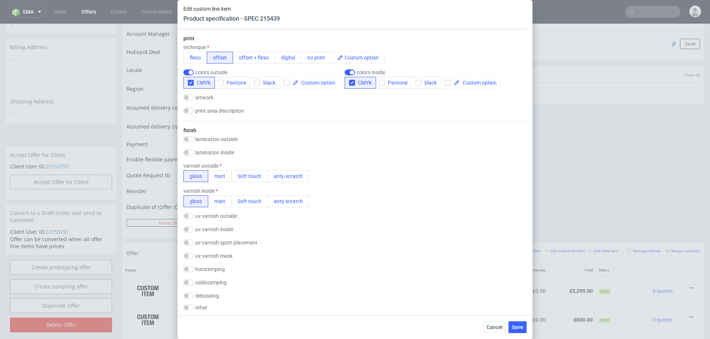
scroll to position [519, 0]
click at [217, 179] on div "finish lamination outside gloss matt Soft touch anty-scratch PE(HDPE) laminatio…" at bounding box center [354, 217] width 343 height 197
click at [221, 176] on button "matt" at bounding box center [220, 174] width 24 height 12
click at [221, 200] on button "matt" at bounding box center [220, 199] width 24 height 12
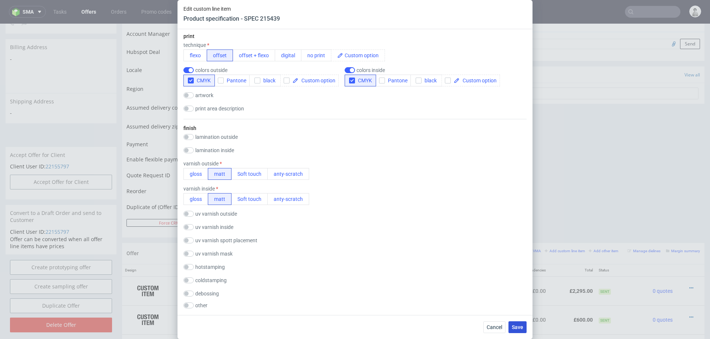
click at [517, 327] on span "Save" at bounding box center [517, 327] width 11 height 5
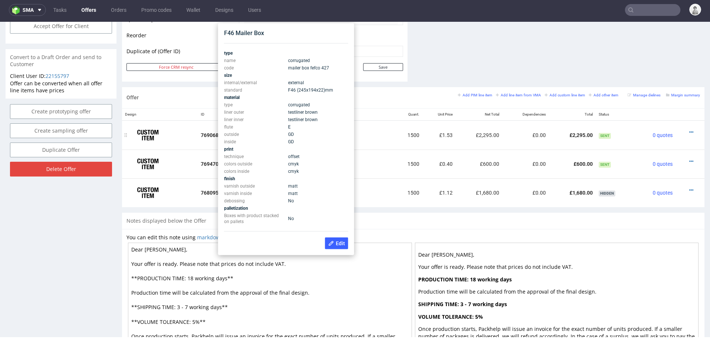
scroll to position [375, 0]
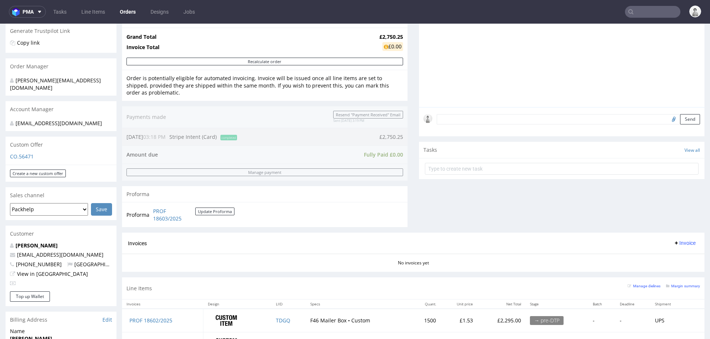
scroll to position [162, 0]
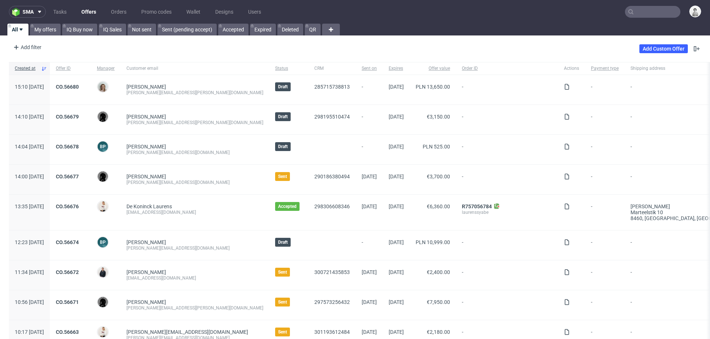
click at [473, 9] on input "text" at bounding box center [652, 12] width 55 height 12
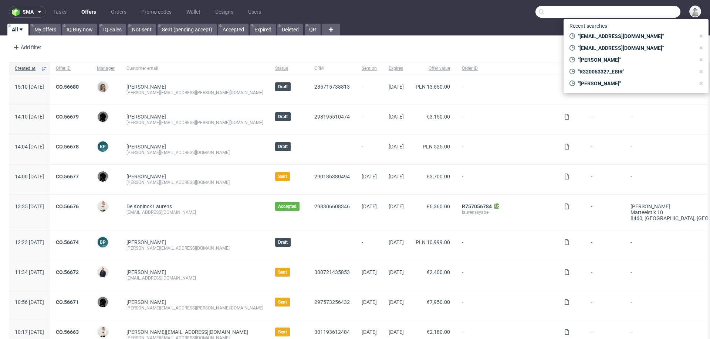
paste input "agora-home@outlook.de"
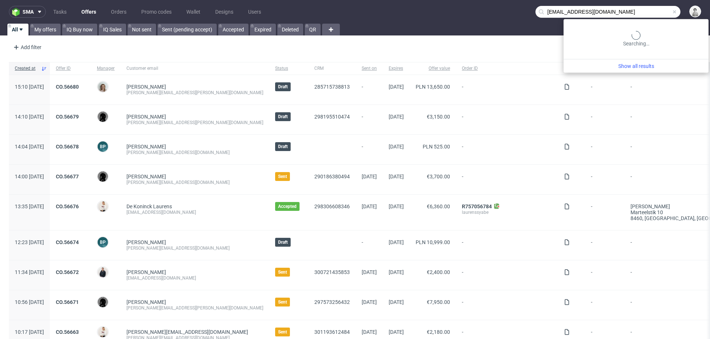
type input "agora-home@outlook.de"
